Goal: Find specific page/section: Find specific page/section

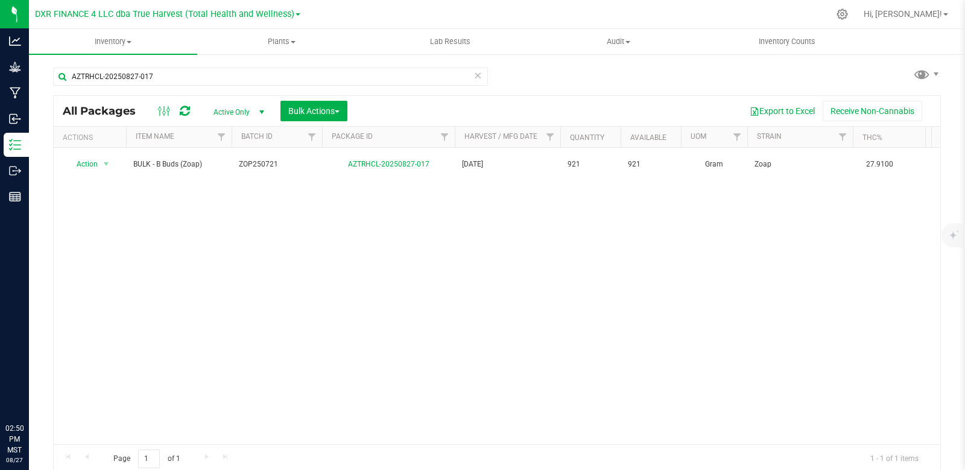
click at [0, 0] on p "Outbound" at bounding box center [0, 0] width 0 height 0
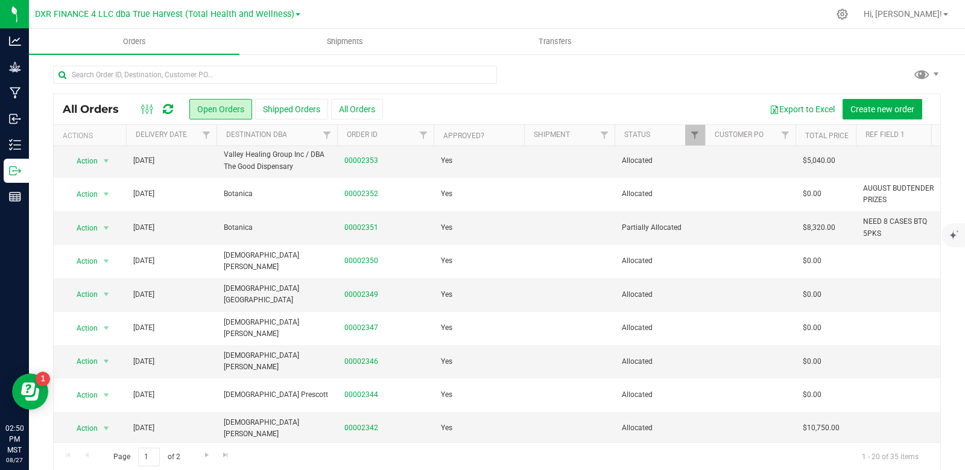
scroll to position [380, 0]
click at [209, 455] on span "Go to the next page" at bounding box center [207, 455] width 10 height 10
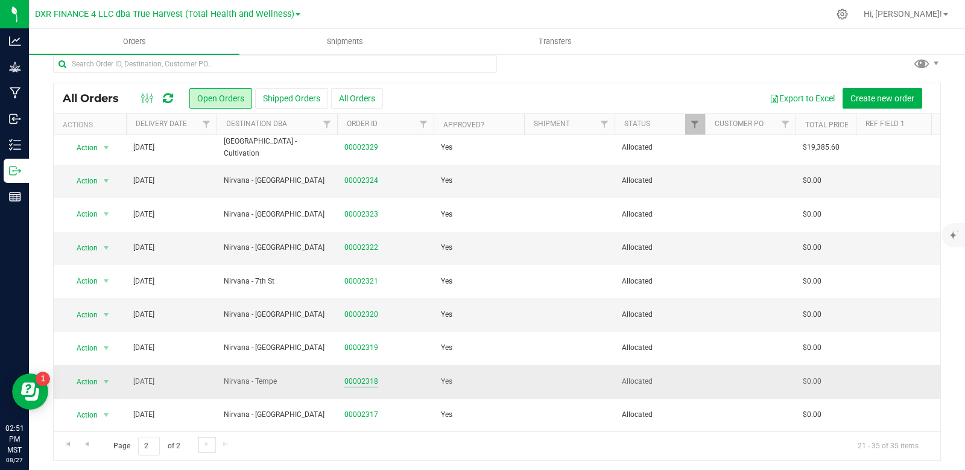
scroll to position [14, 0]
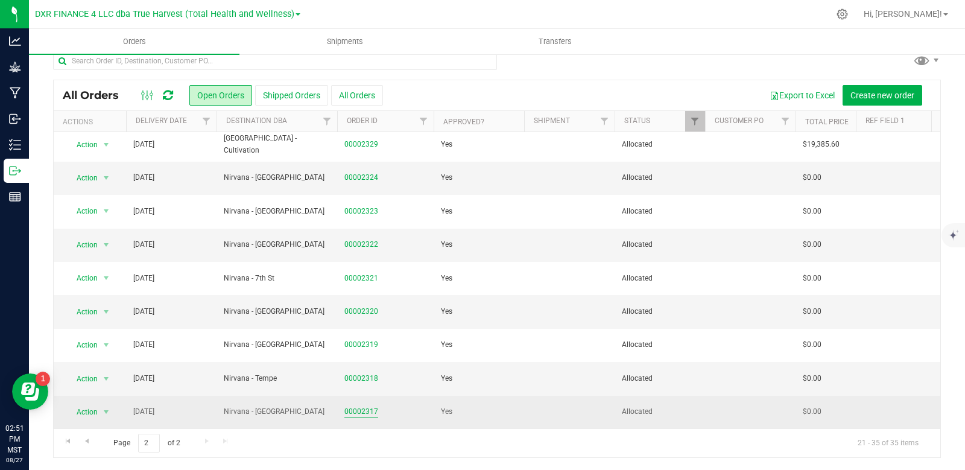
click at [368, 406] on link "00002317" at bounding box center [361, 411] width 34 height 11
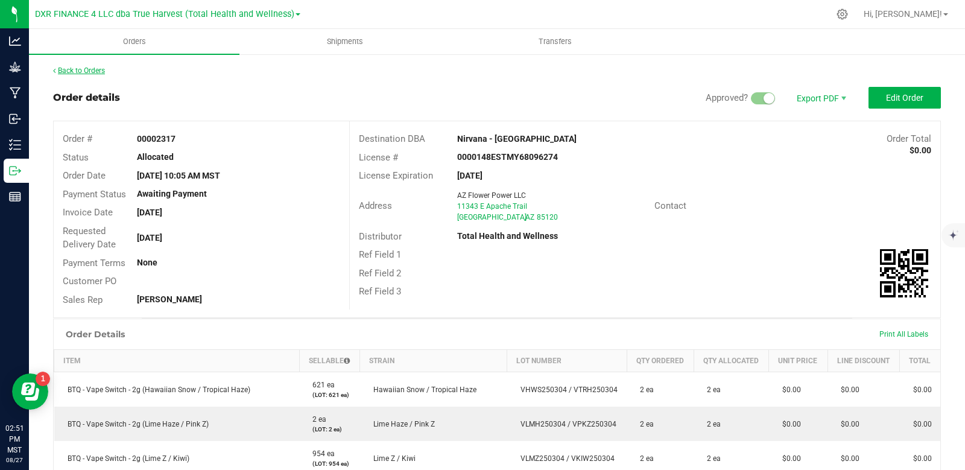
click at [91, 72] on link "Back to Orders" at bounding box center [79, 70] width 52 height 8
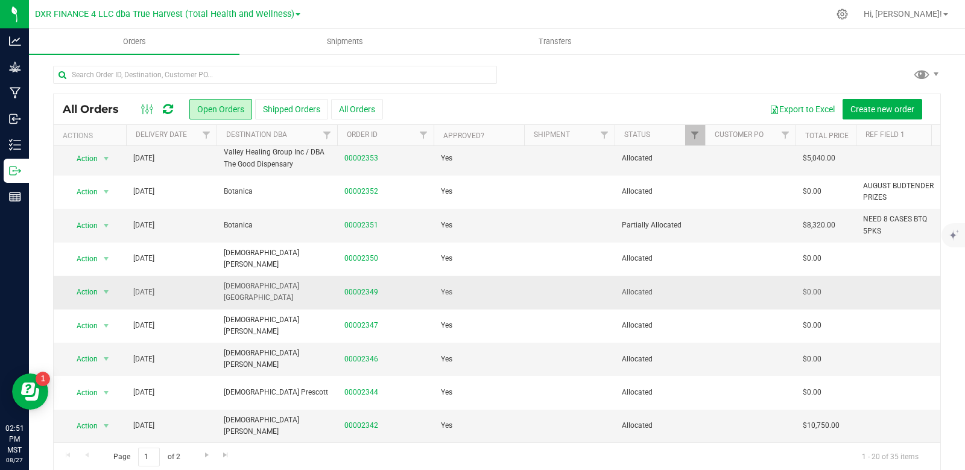
scroll to position [14, 0]
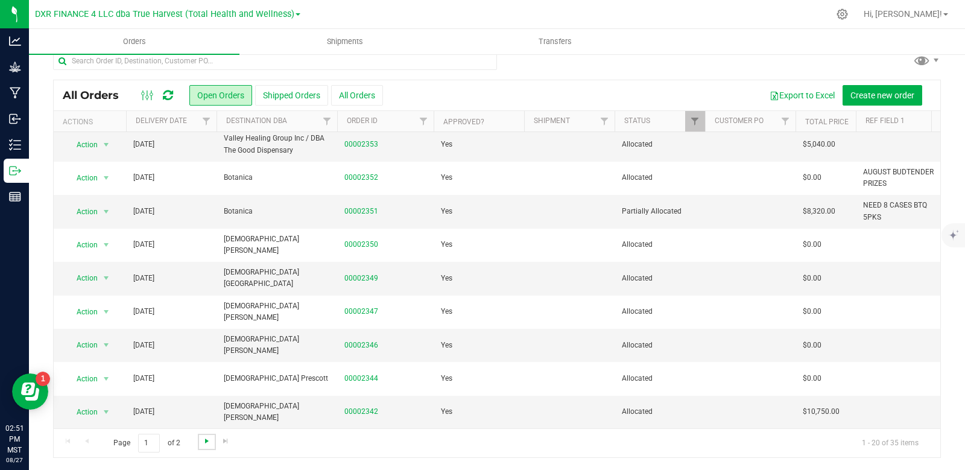
click at [204, 442] on span "Go to the next page" at bounding box center [207, 441] width 10 height 10
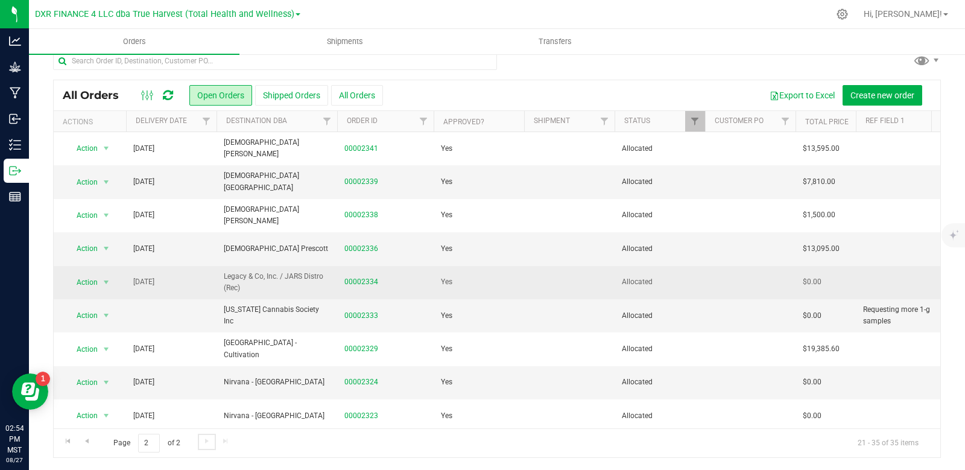
scroll to position [0, 0]
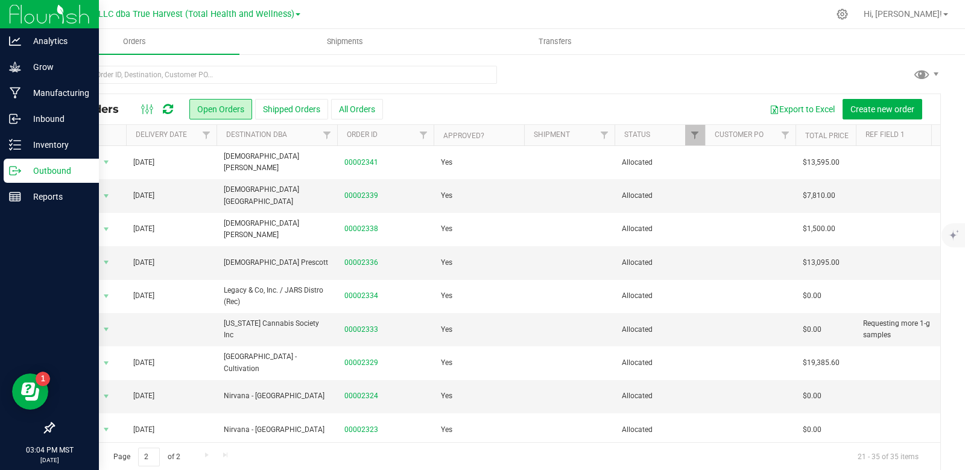
click at [49, 171] on p "Outbound" at bounding box center [57, 170] width 72 height 14
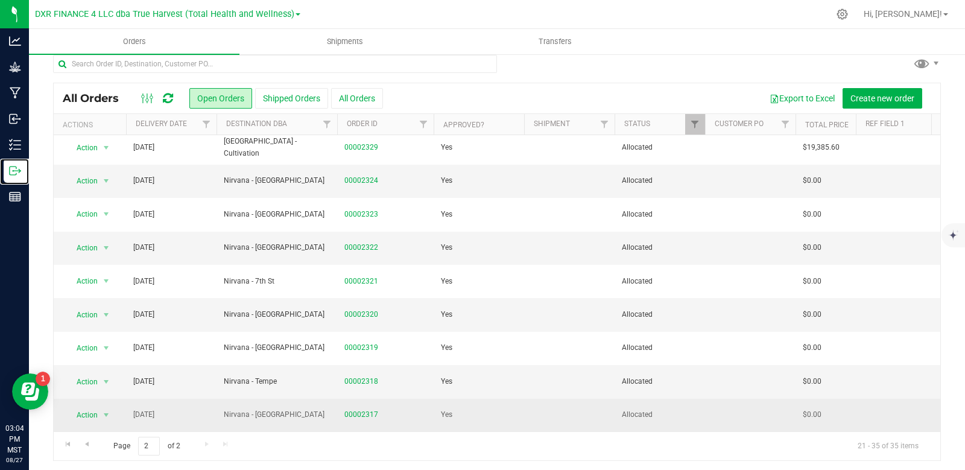
scroll to position [14, 0]
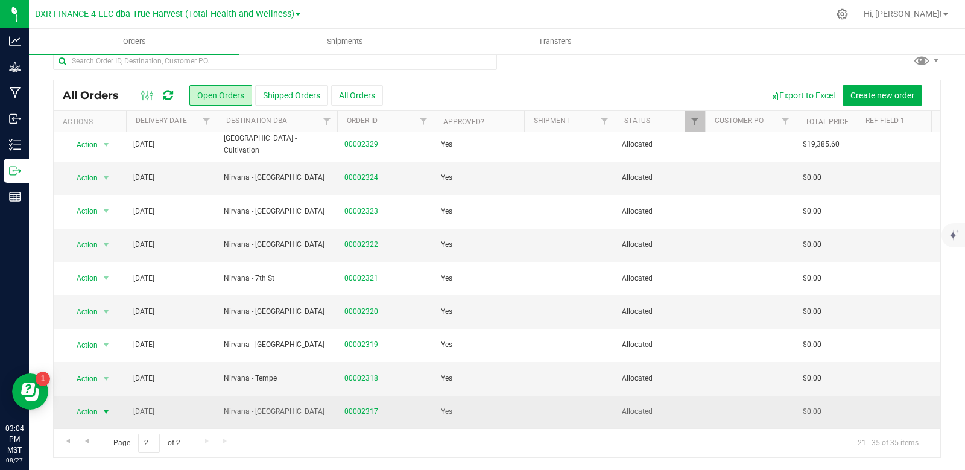
click at [105, 407] on span "select" at bounding box center [106, 412] width 10 height 10
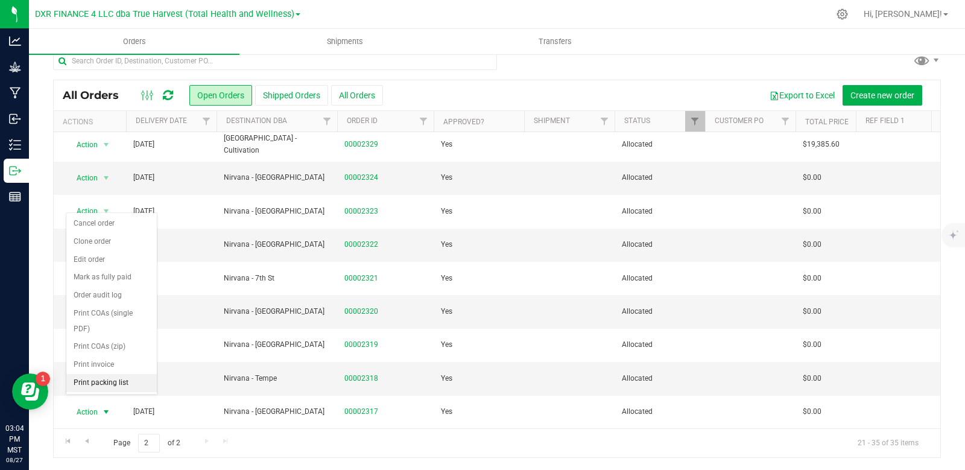
click at [112, 382] on li "Print packing list" at bounding box center [111, 383] width 90 height 18
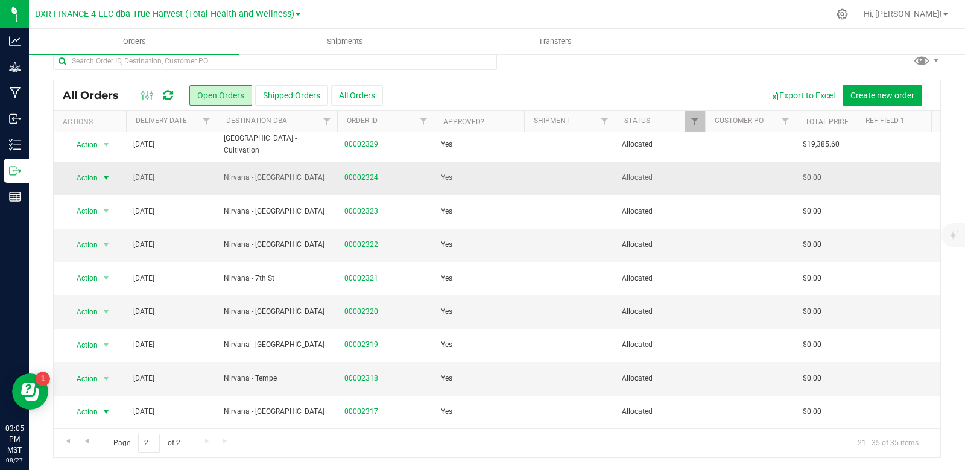
click at [106, 173] on span "select" at bounding box center [106, 178] width 10 height 10
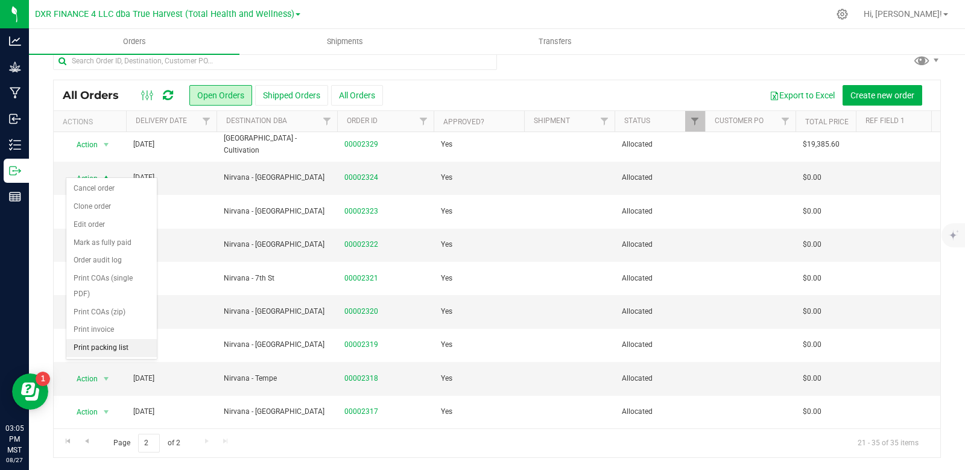
click at [121, 345] on li "Print packing list" at bounding box center [111, 348] width 90 height 18
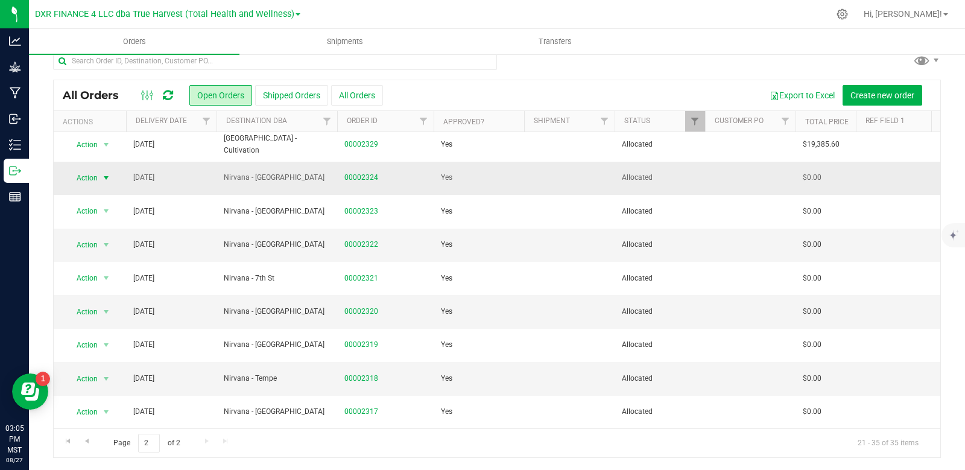
click at [104, 173] on span "select" at bounding box center [106, 178] width 10 height 10
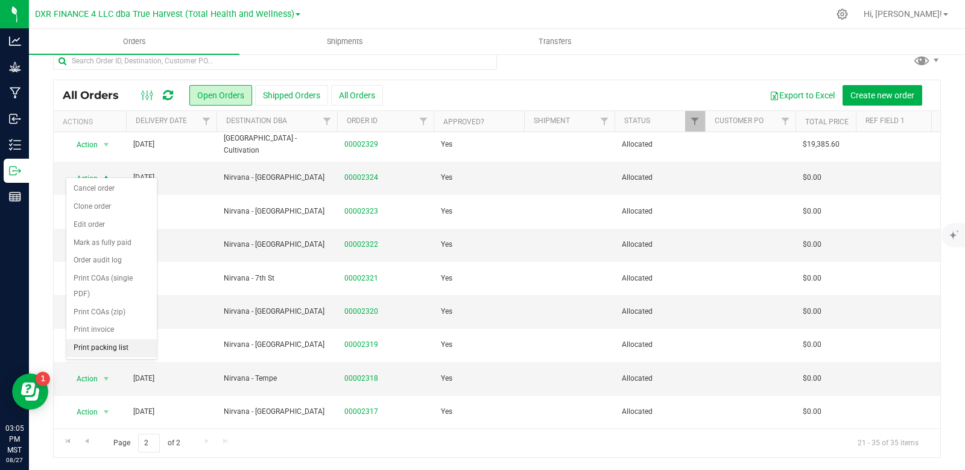
click at [115, 347] on li "Print packing list" at bounding box center [111, 348] width 90 height 18
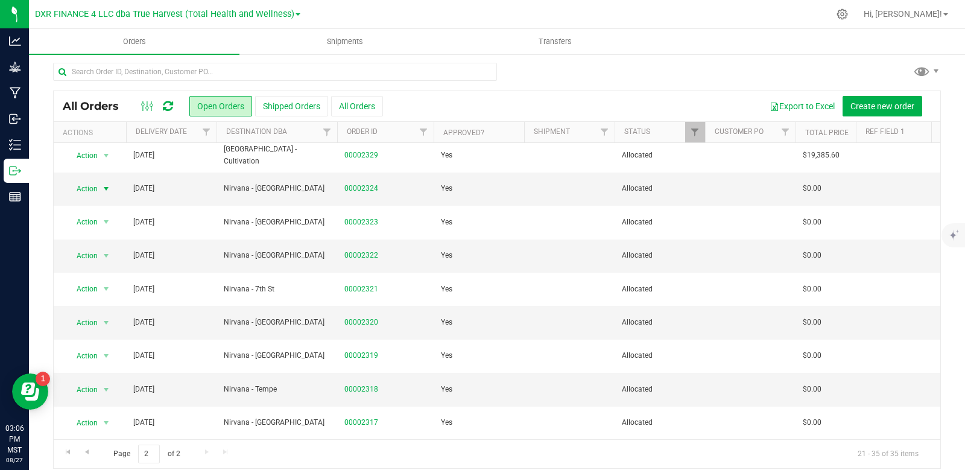
scroll to position [0, 0]
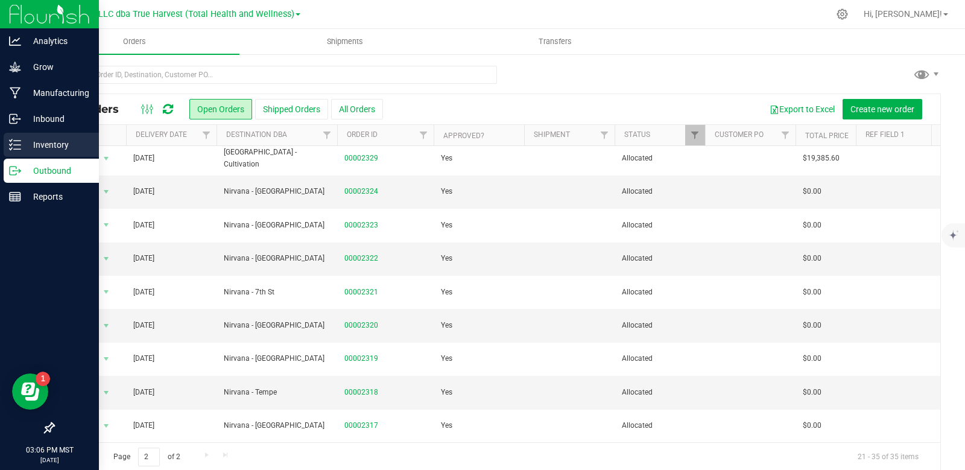
click at [42, 143] on p "Inventory" at bounding box center [57, 144] width 72 height 14
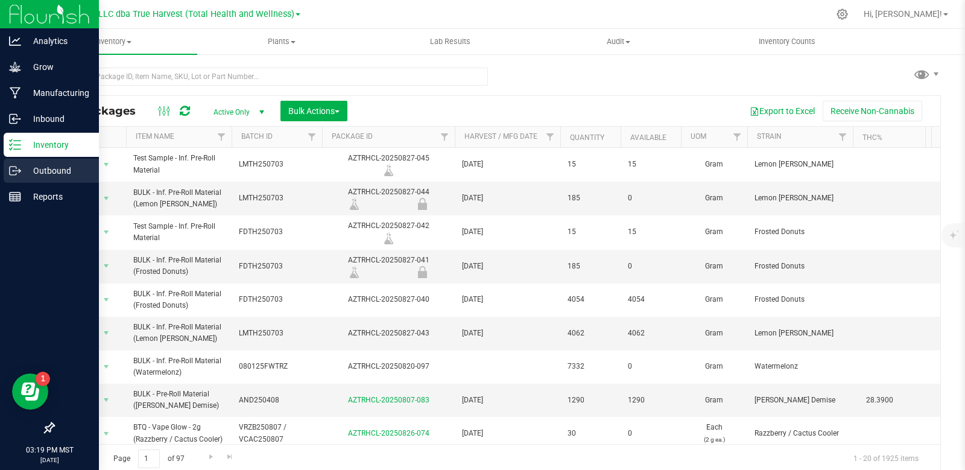
click at [11, 169] on icon at bounding box center [15, 171] width 12 height 12
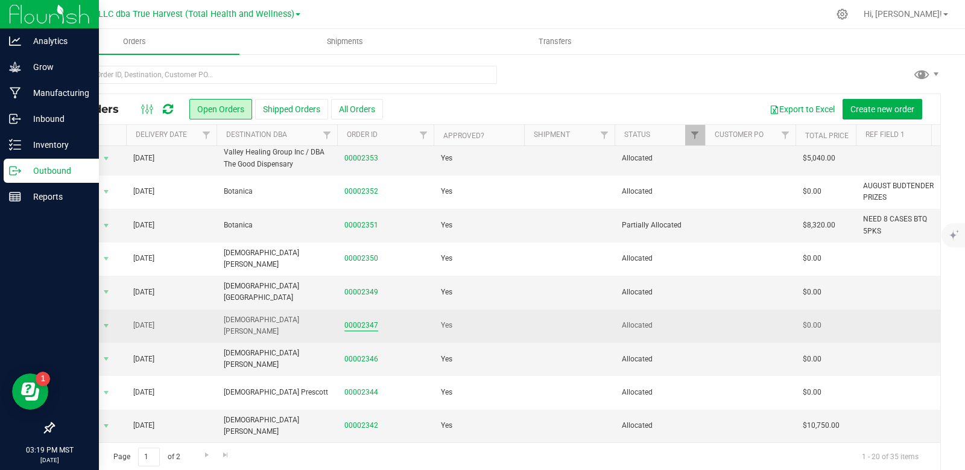
scroll to position [14, 0]
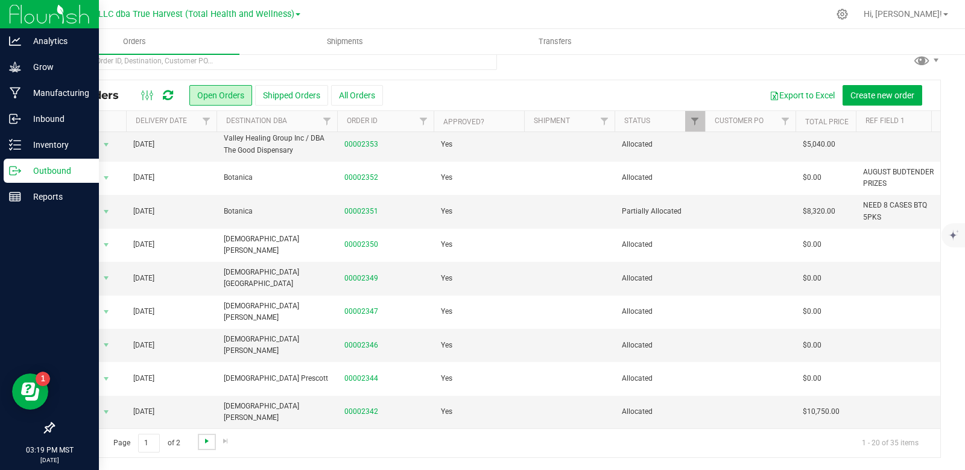
click at [205, 439] on span "Go to the next page" at bounding box center [207, 441] width 10 height 10
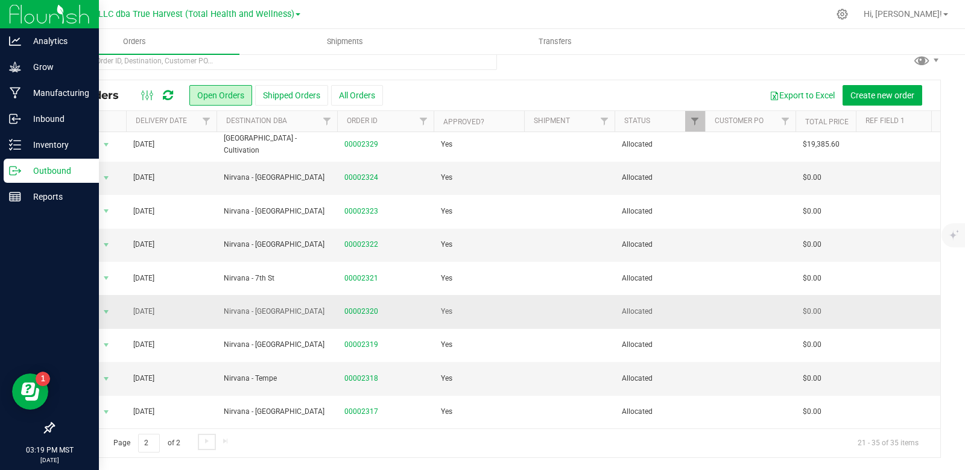
scroll to position [213, 0]
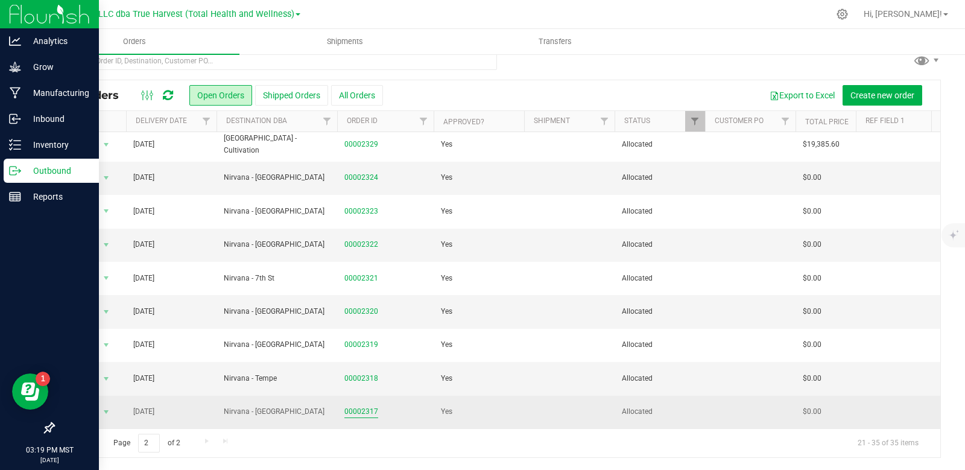
click at [366, 406] on link "00002317" at bounding box center [361, 411] width 34 height 11
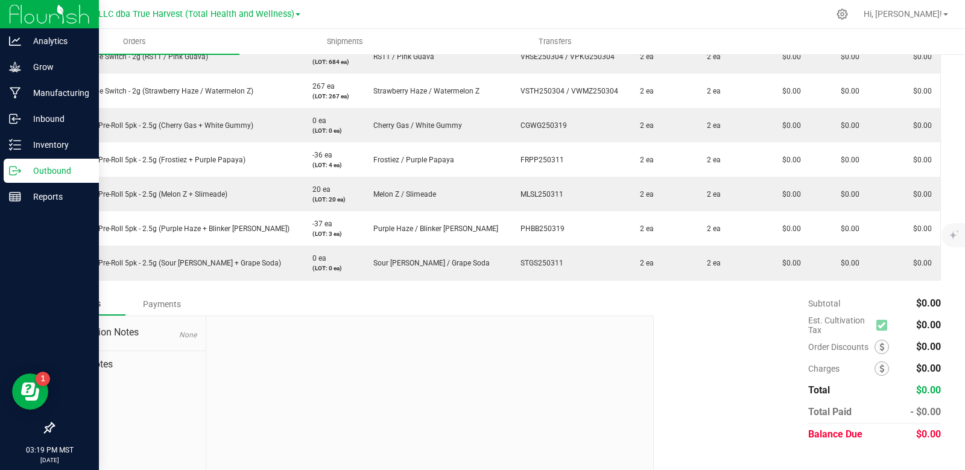
scroll to position [376, 0]
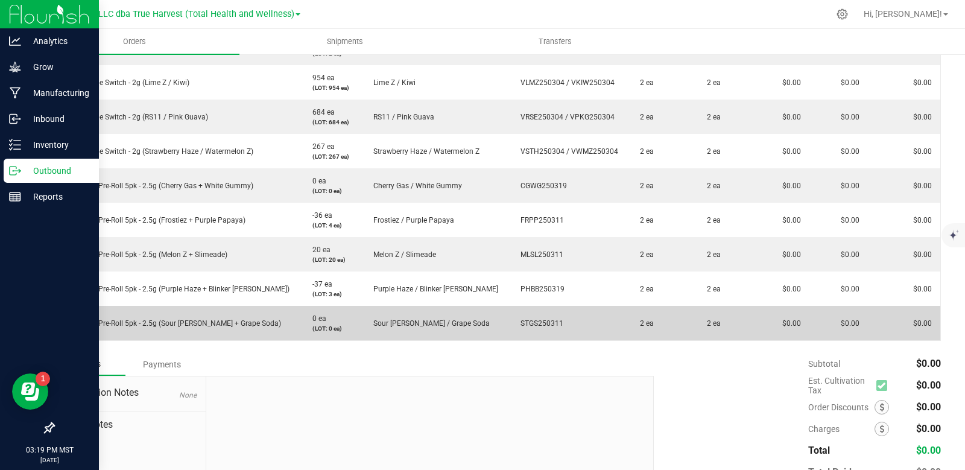
drag, startPoint x: 534, startPoint y: 324, endPoint x: 483, endPoint y: 327, distance: 50.7
click at [507, 327] on td "STGS250311" at bounding box center [566, 323] width 119 height 34
copy span "STGS250311"
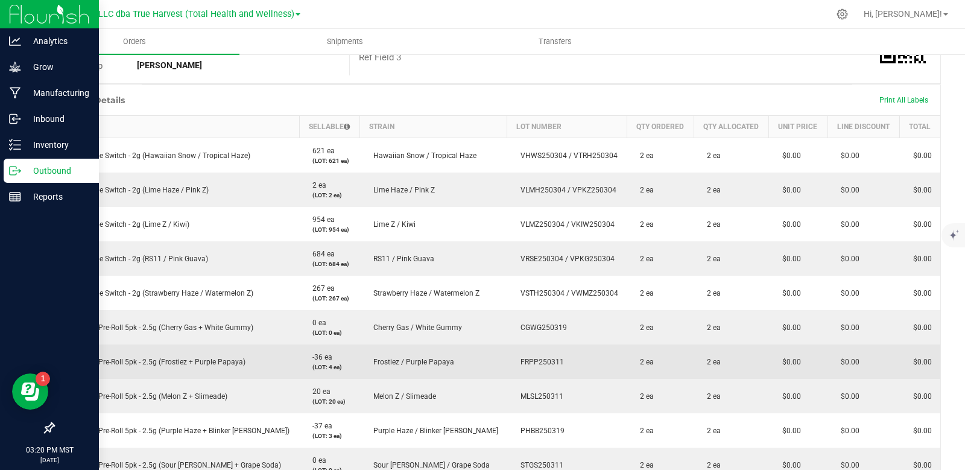
scroll to position [0, 0]
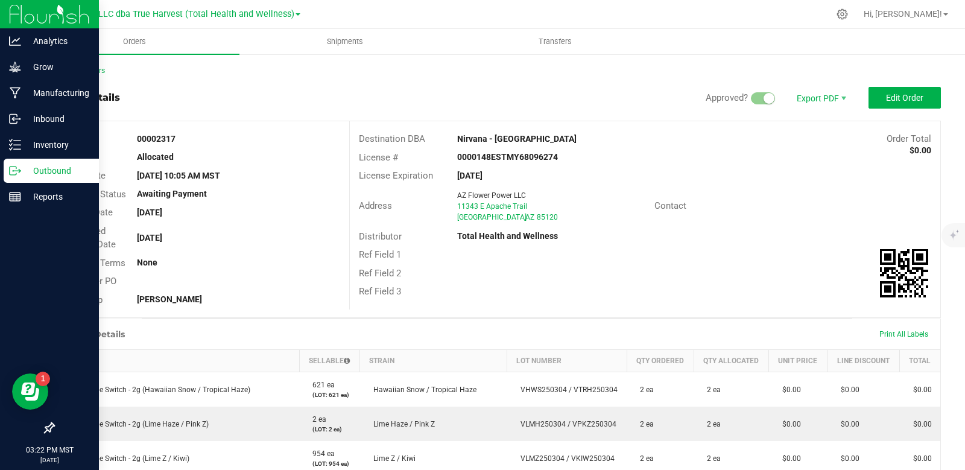
click at [11, 167] on icon at bounding box center [15, 171] width 12 height 12
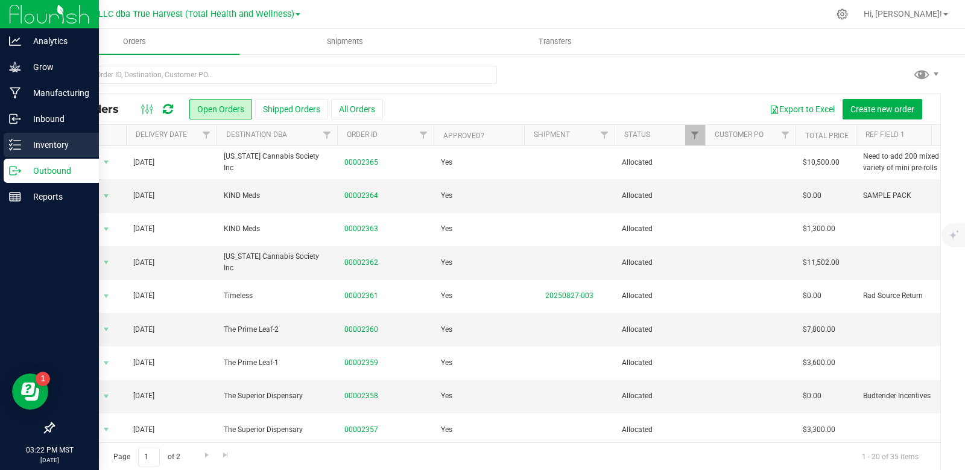
click at [15, 145] on line at bounding box center [17, 145] width 7 height 0
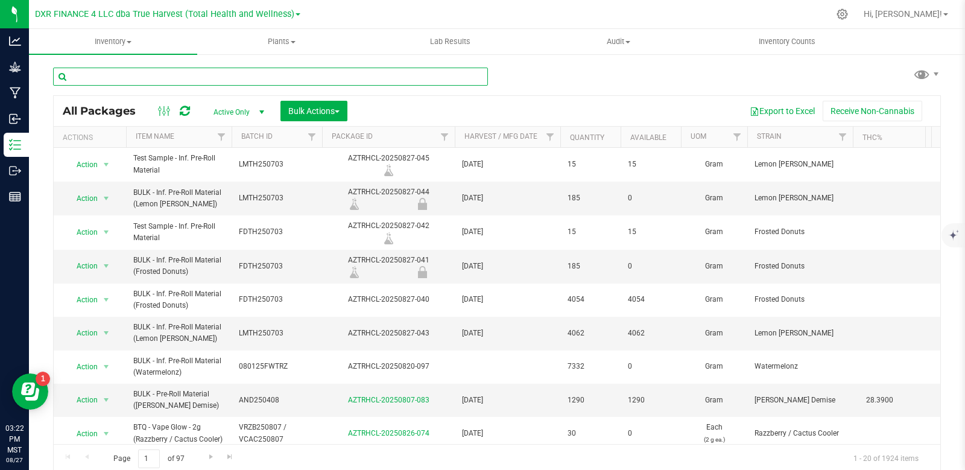
click at [157, 78] on input "text" at bounding box center [270, 77] width 435 height 18
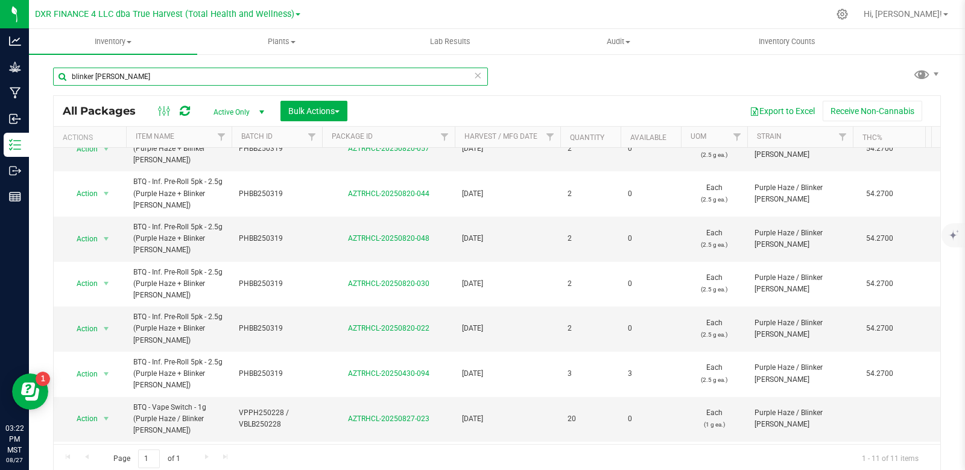
scroll to position [184, 0]
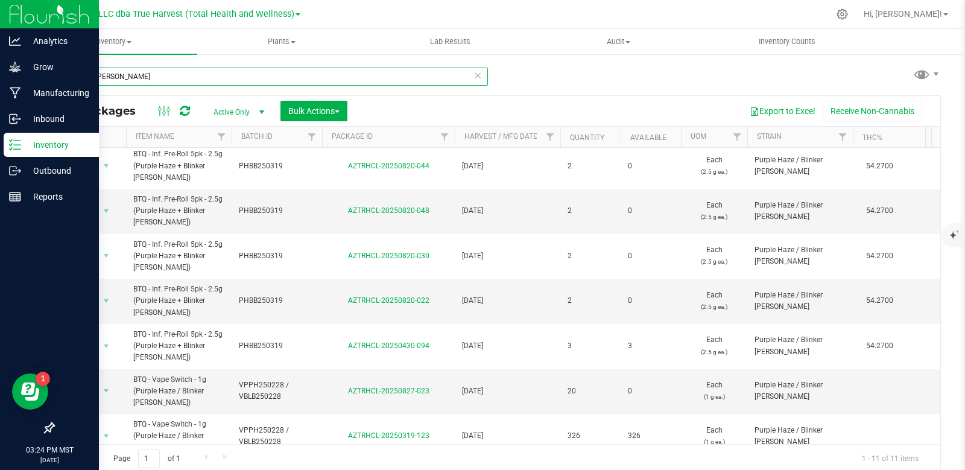
type input "blinker [PERSON_NAME]"
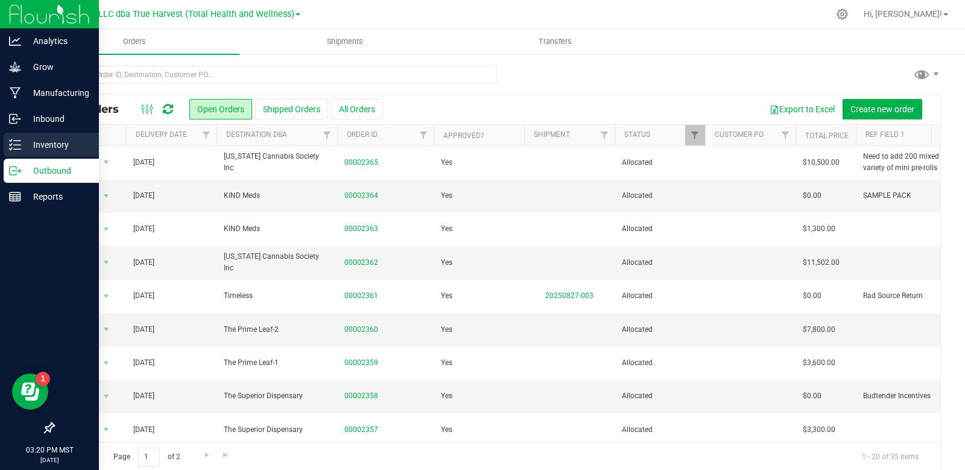
click at [11, 150] on icon at bounding box center [11, 149] width 2 height 2
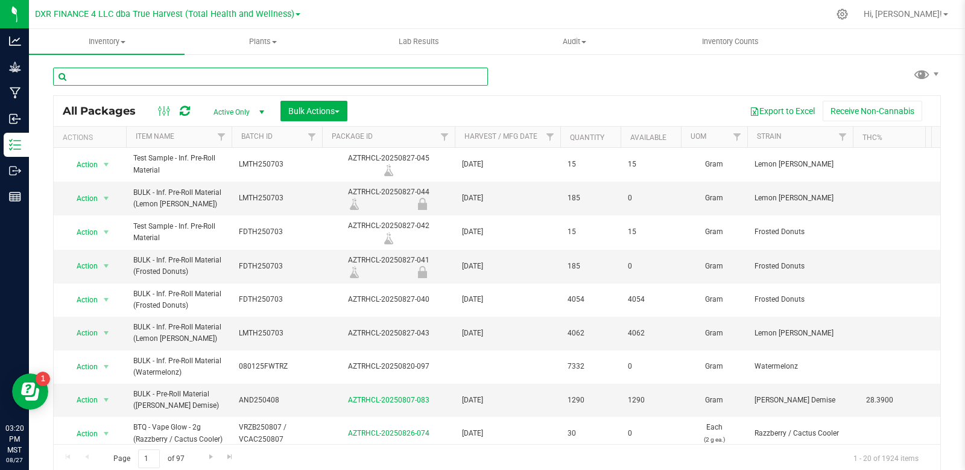
click at [135, 78] on input "text" at bounding box center [270, 77] width 435 height 18
paste input "STGS250311"
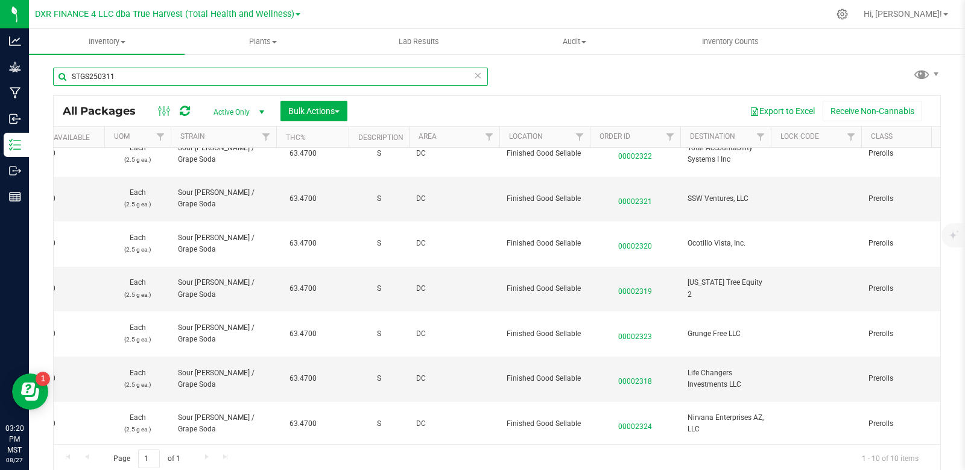
scroll to position [0, 576]
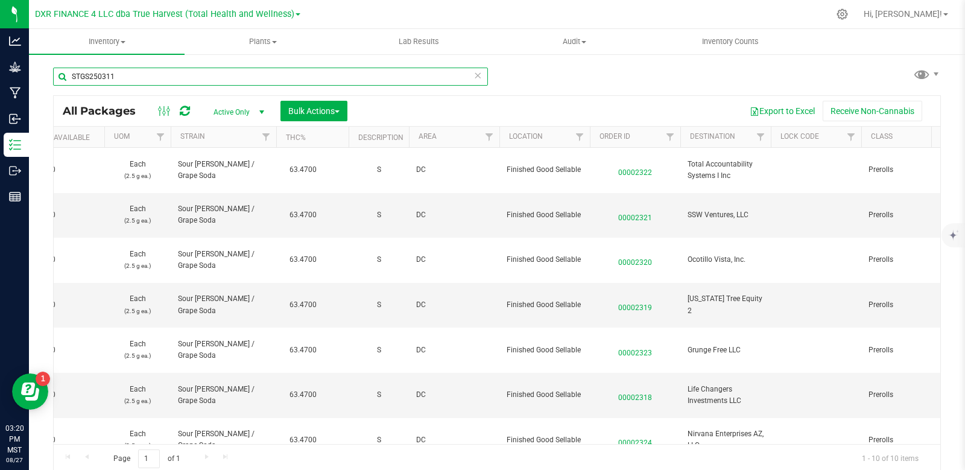
type input "STGS250311"
